Goal: Information Seeking & Learning: Learn about a topic

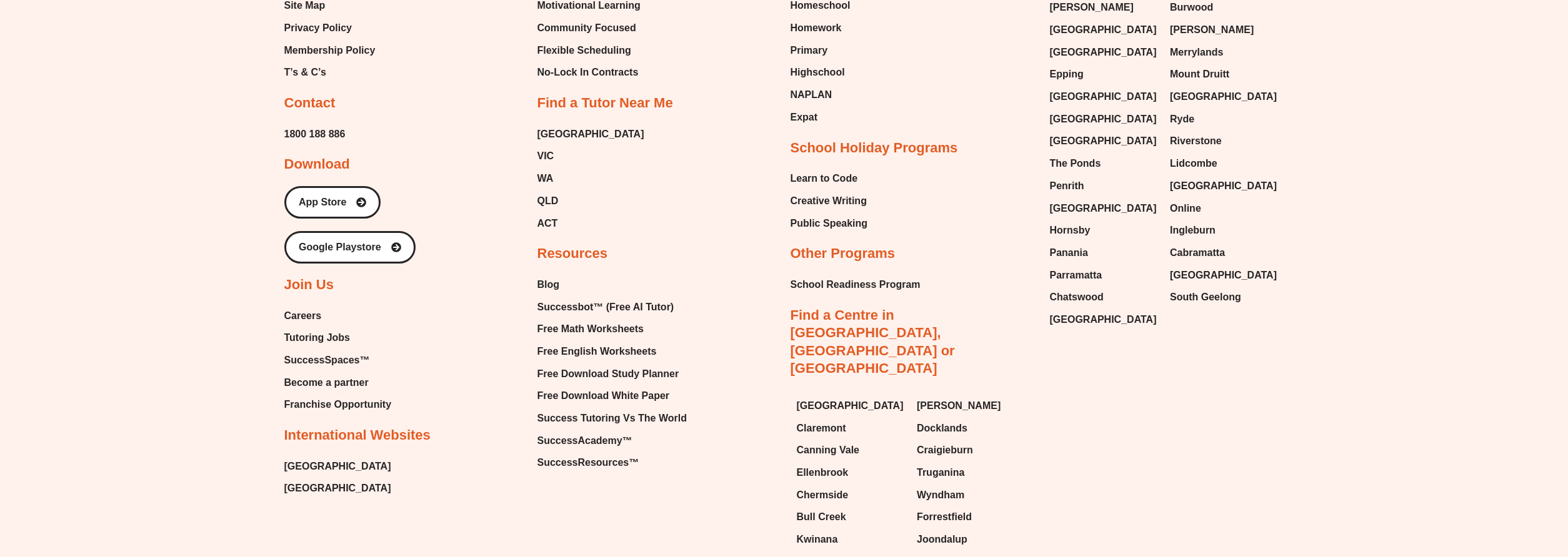
scroll to position [6181, 0]
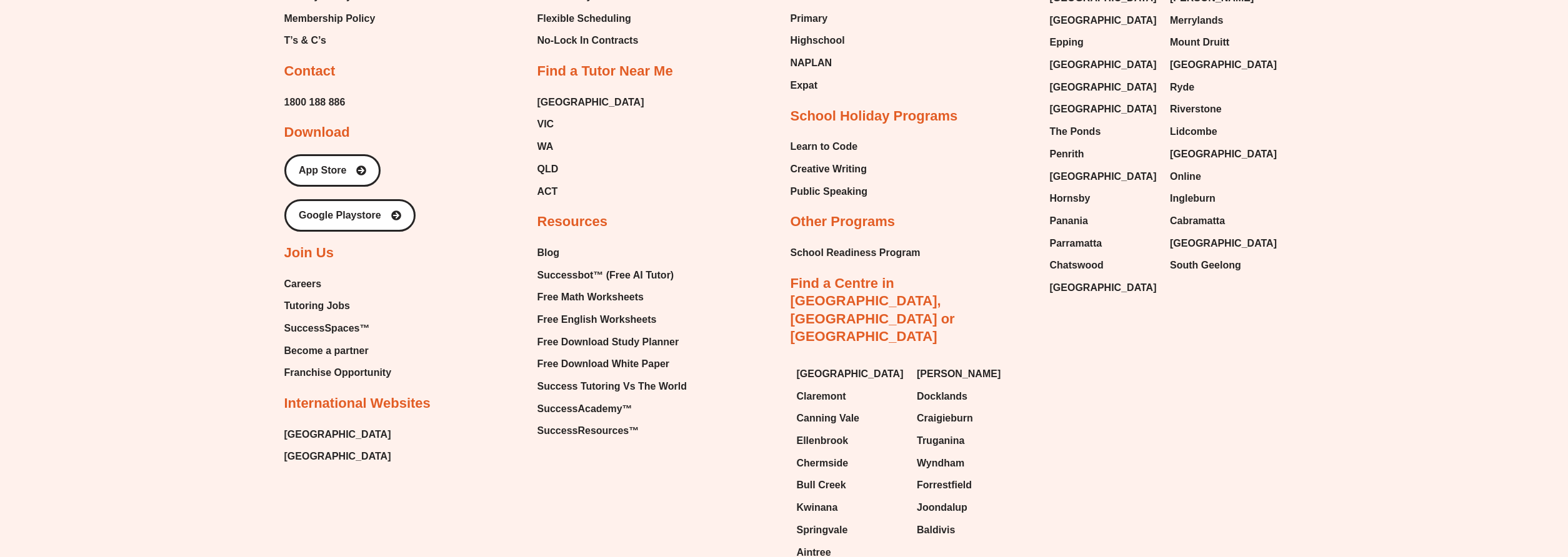
click at [1432, 243] on div "Email Instagram Facebook Youtube Tumblr Linkedin About Our Story About Us Execu…" at bounding box center [784, 98] width 1568 height 1080
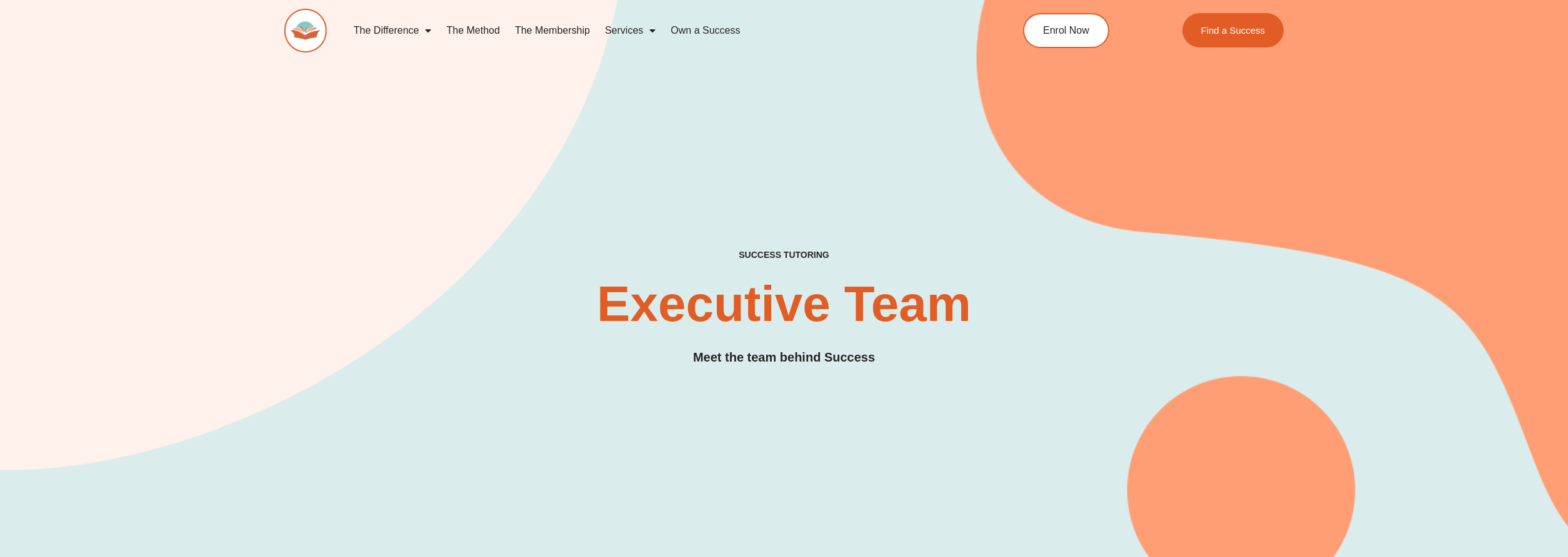
click at [485, 30] on link "The Method" at bounding box center [473, 31] width 68 height 29
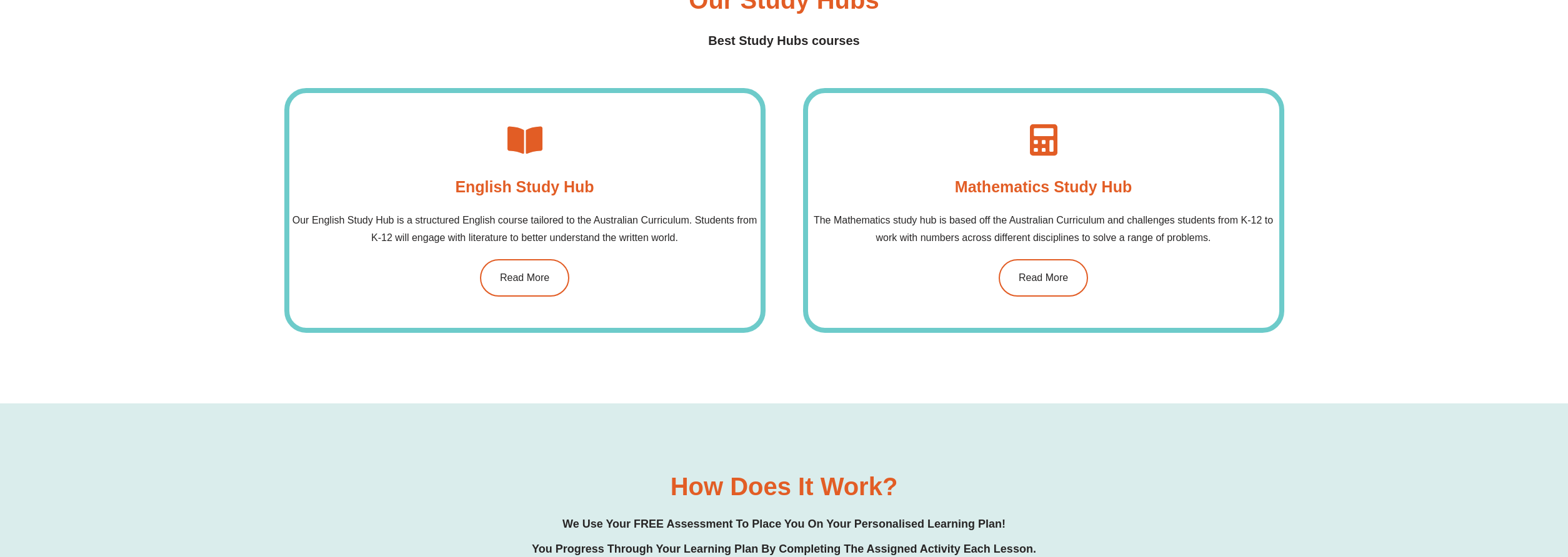
scroll to position [1529, 0]
